Goal: Information Seeking & Learning: Learn about a topic

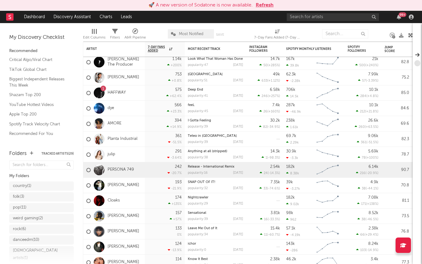
click at [262, 6] on button "Refresh" at bounding box center [265, 5] width 18 height 7
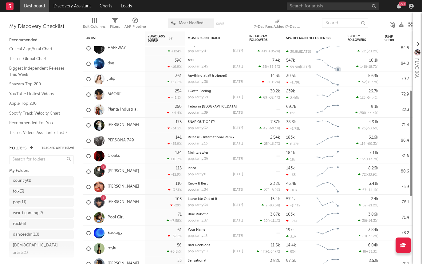
click at [320, 11] on div "99 +" at bounding box center [351, 6] width 129 height 12
click at [318, 7] on input "text" at bounding box center [333, 6] width 92 height 8
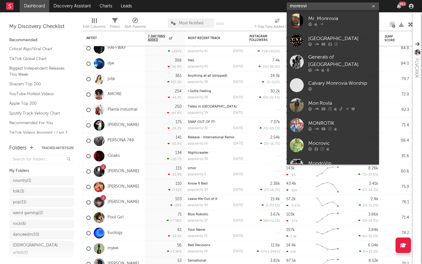
click at [299, 6] on input "monrovi" at bounding box center [333, 6] width 92 height 8
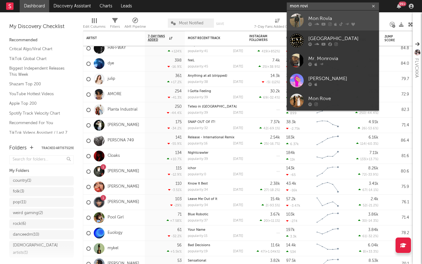
type input "mon rovi"
click at [324, 18] on div "Mon Rovîa" at bounding box center [343, 18] width 68 height 7
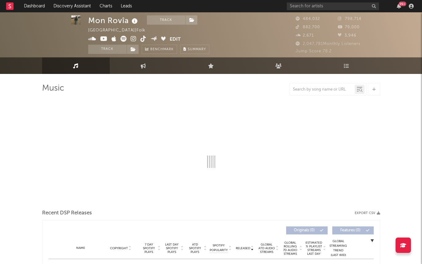
select select "6m"
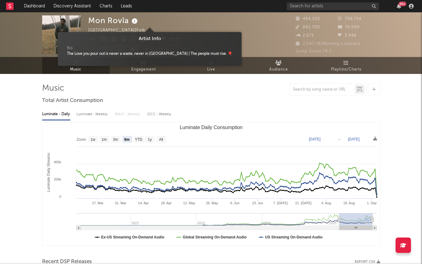
click at [132, 18] on icon at bounding box center [134, 21] width 9 height 9
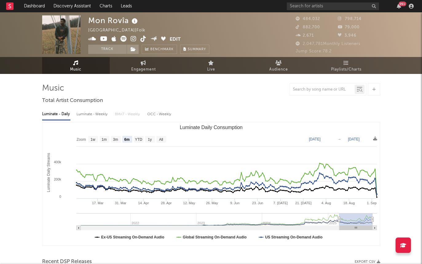
click at [132, 18] on icon at bounding box center [134, 21] width 9 height 9
click at [85, 110] on div "Luminate - Weekly" at bounding box center [93, 114] width 32 height 10
select select "6m"
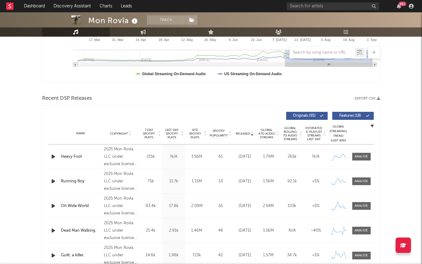
scroll to position [228, 0]
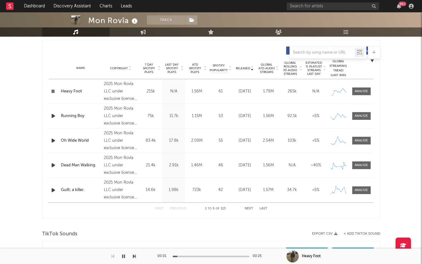
click at [172, 72] on span "Last Day Spotify Plays" at bounding box center [172, 68] width 16 height 11
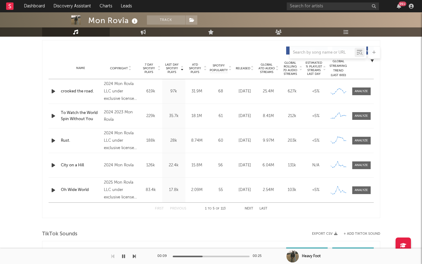
click at [143, 70] on span "7 Day Spotify Plays" at bounding box center [149, 68] width 16 height 11
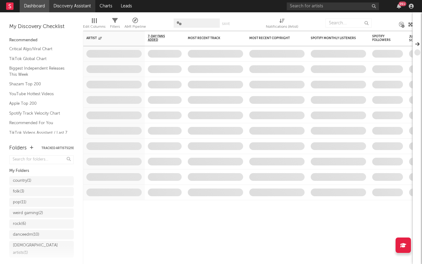
click at [79, 2] on link "Discovery Assistant" at bounding box center [72, 6] width 46 height 12
